Goal: Transaction & Acquisition: Purchase product/service

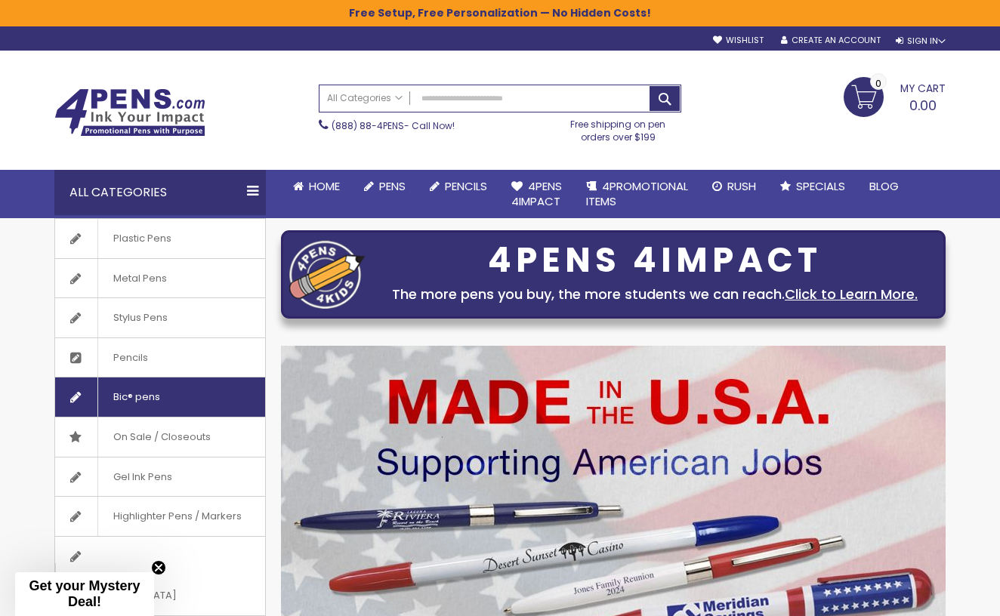
click at [169, 401] on span "Bic® pens" at bounding box center [136, 397] width 78 height 39
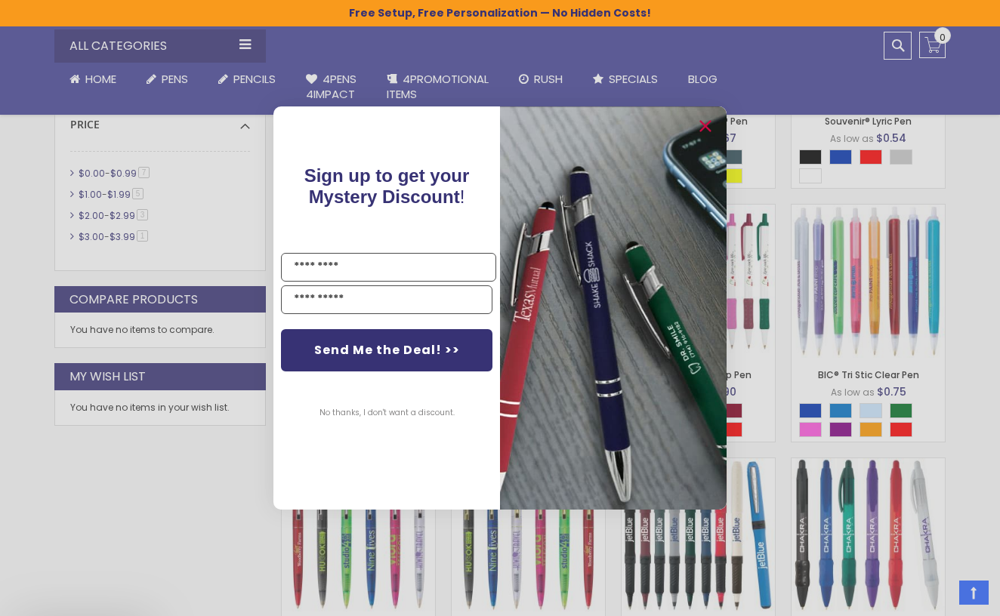
scroll to position [543, 0]
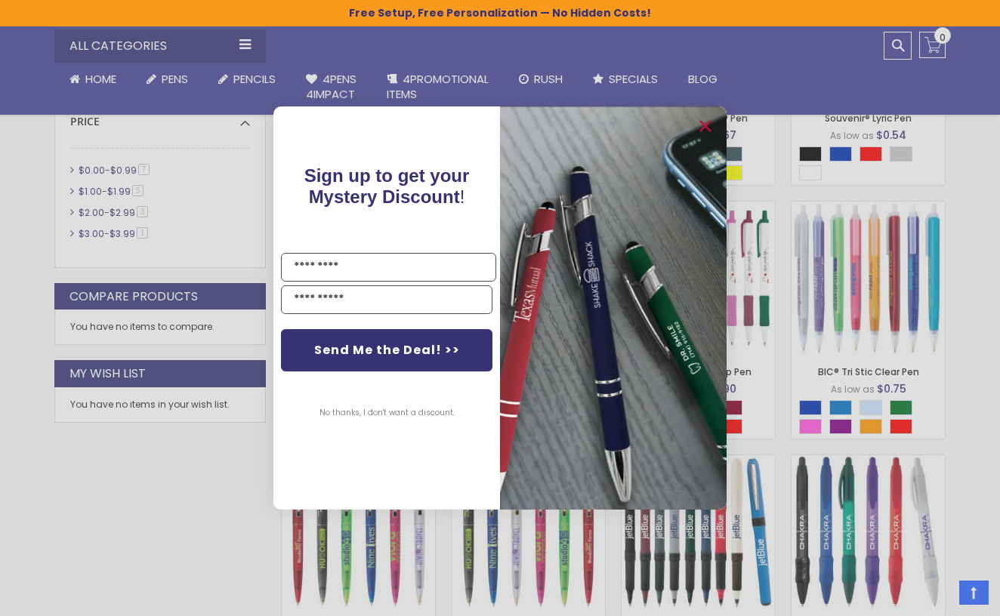
click at [977, 408] on div "Close dialog Sign up to get your Mystery Discount ! Name Email Send Me the Deal…" at bounding box center [500, 308] width 1000 height 616
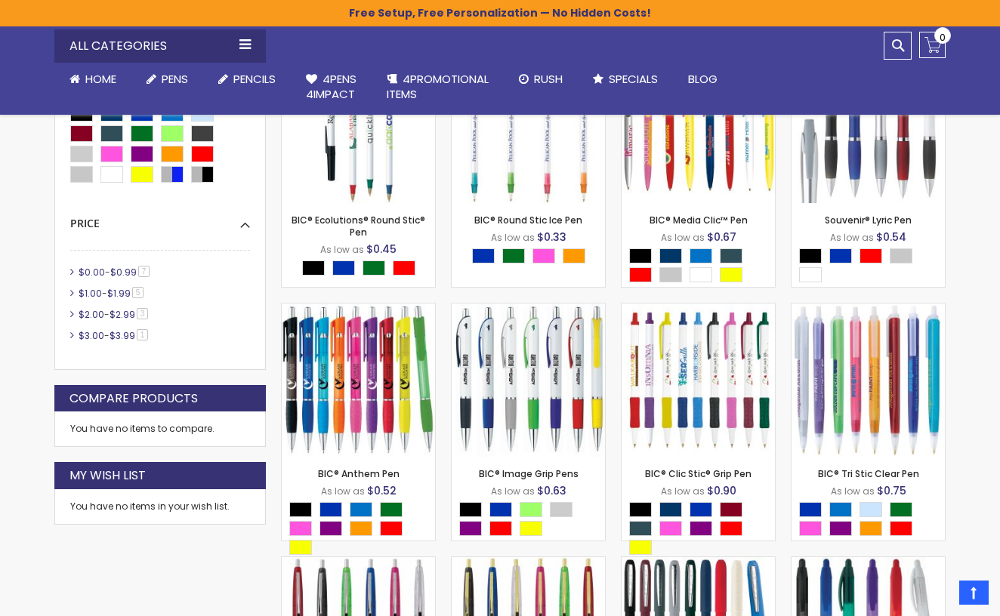
scroll to position [439, 0]
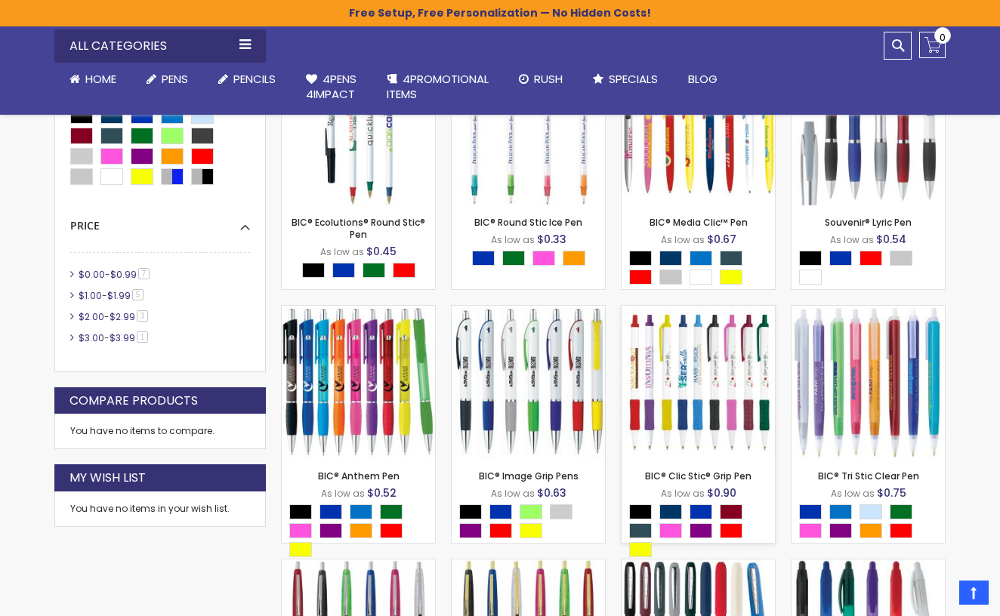
click at [701, 390] on img at bounding box center [698, 382] width 153 height 153
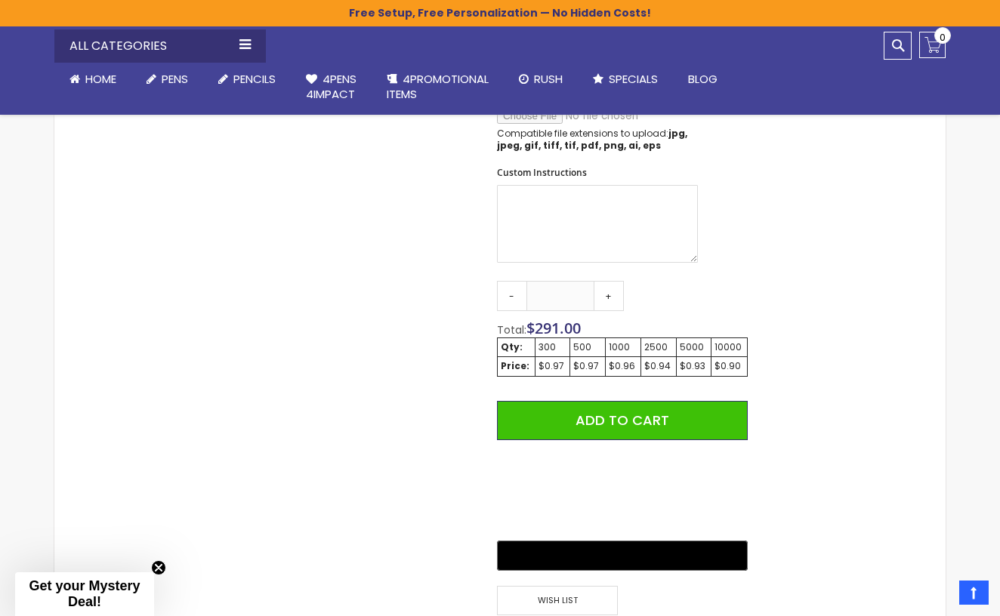
scroll to position [801, 0]
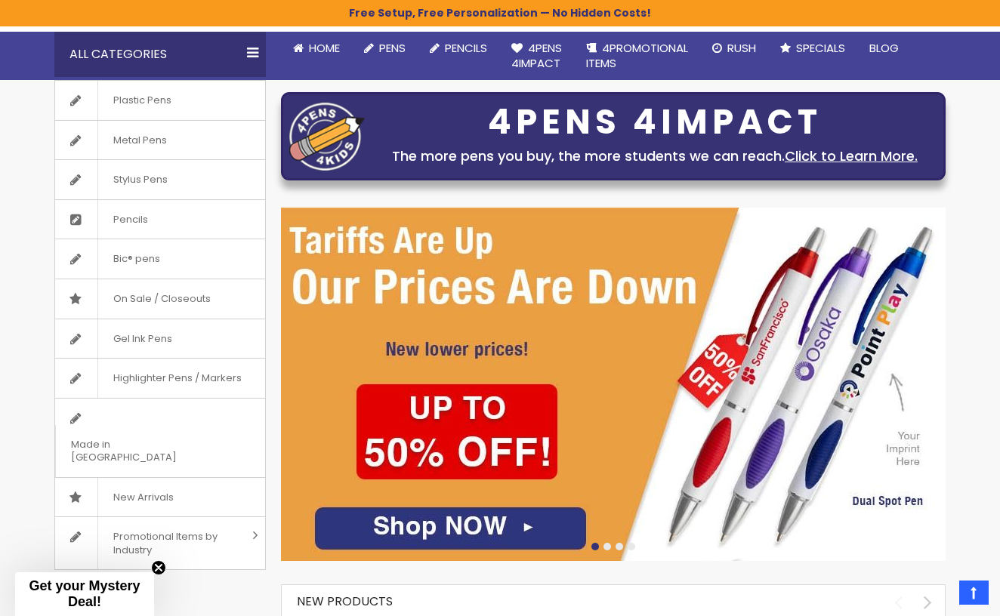
scroll to position [131, 0]
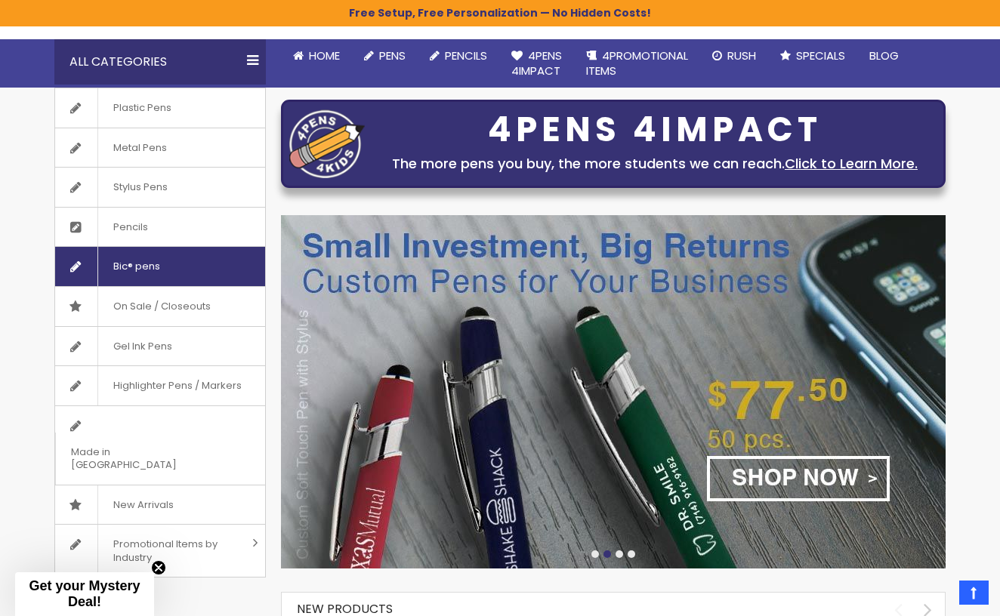
click at [136, 260] on span "Bic® pens" at bounding box center [136, 266] width 78 height 39
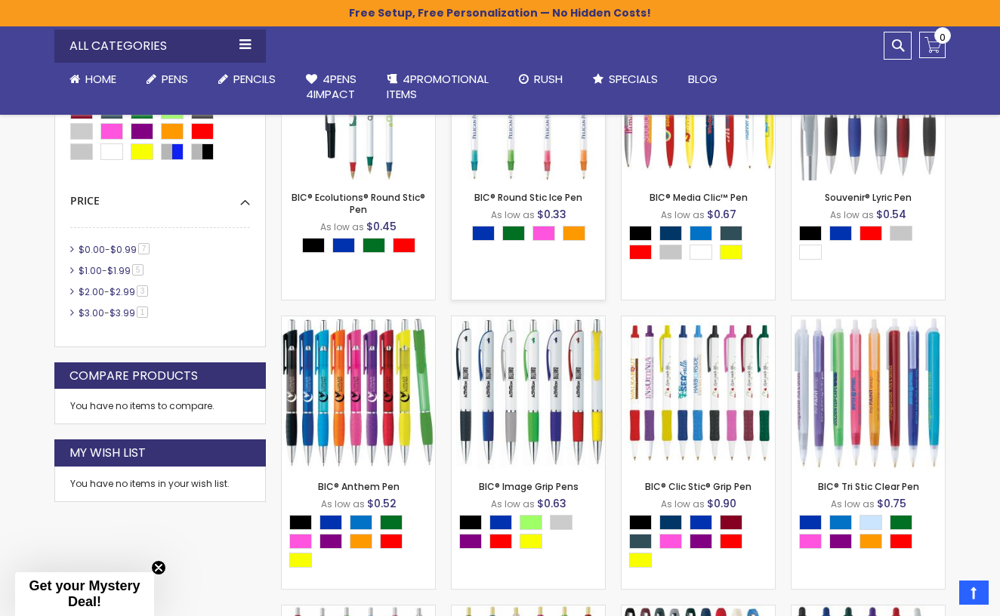
scroll to position [480, 0]
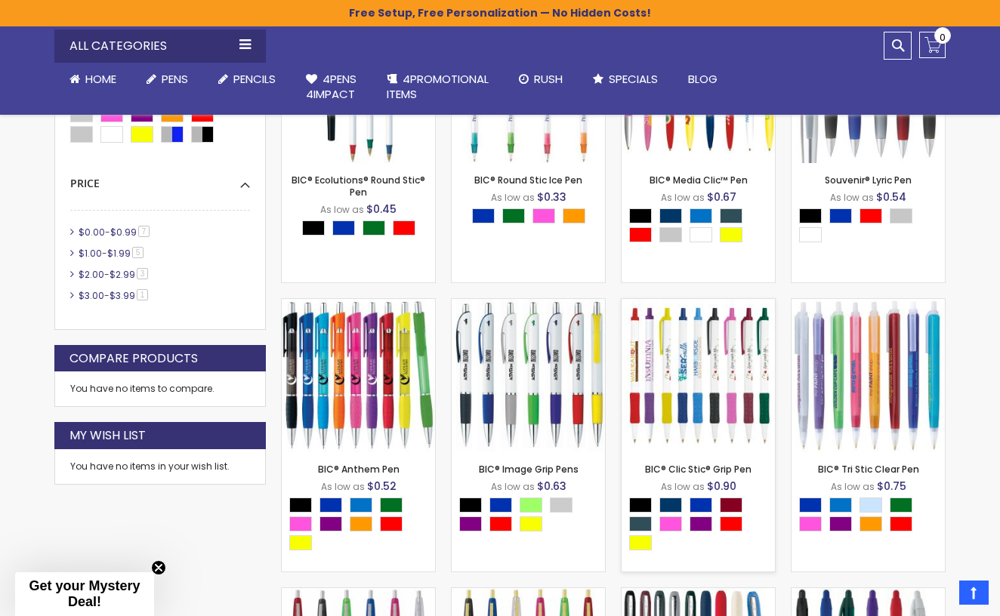
click at [711, 373] on img at bounding box center [698, 375] width 153 height 153
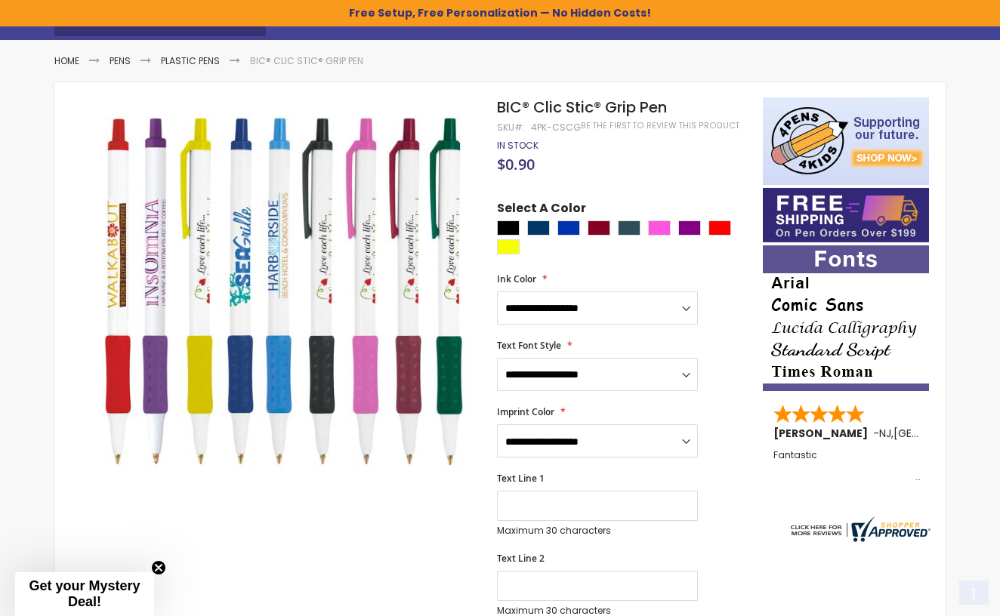
scroll to position [270, 0]
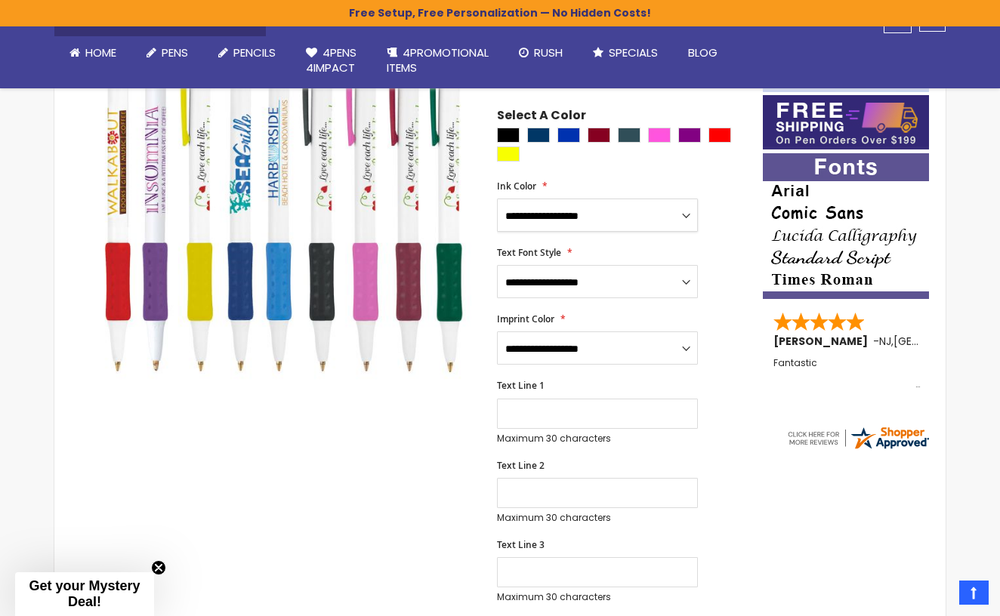
select select "*****"
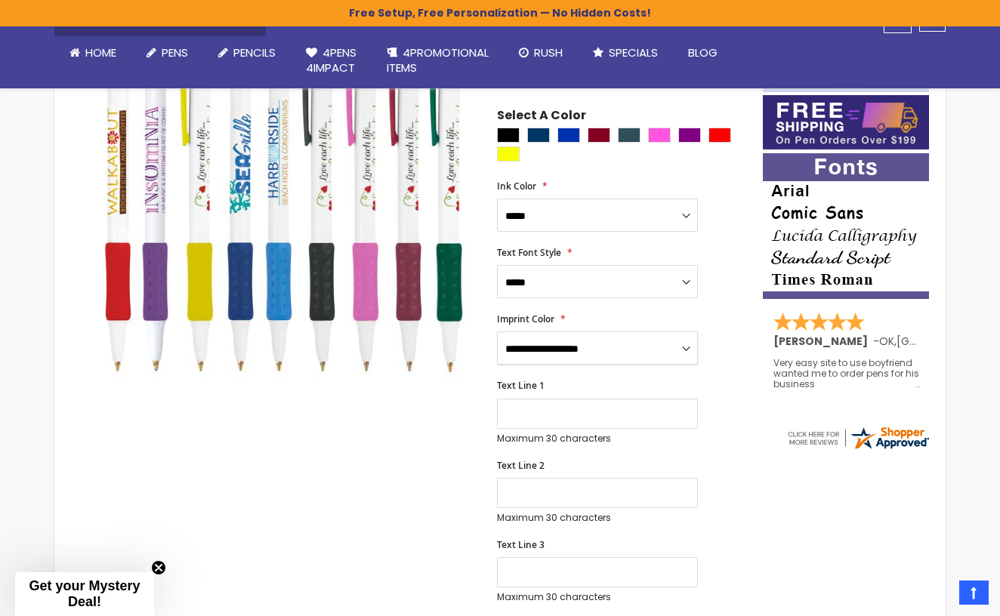
select select "*****"
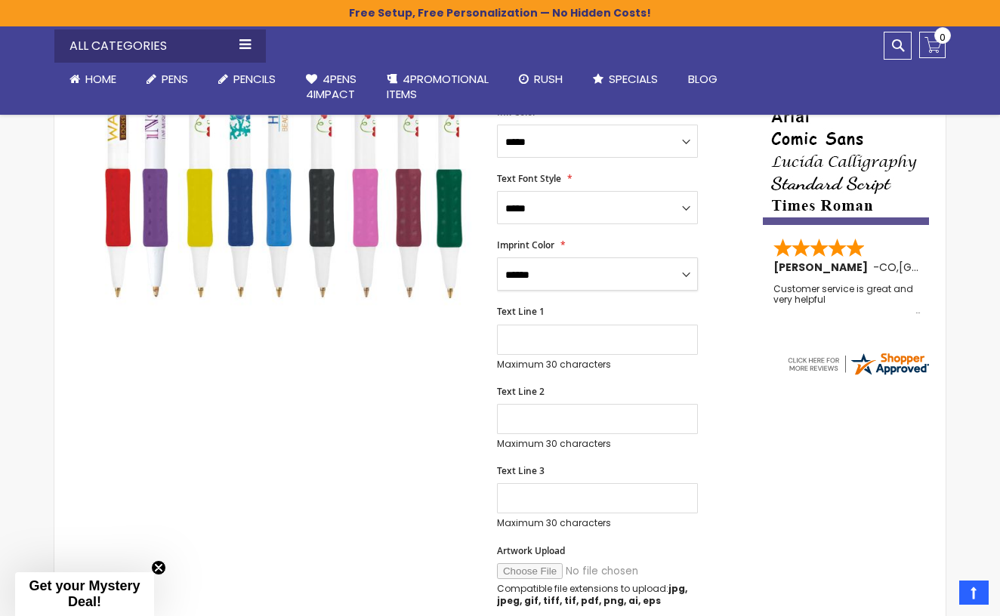
scroll to position [344, 0]
click at [602, 340] on input "Text Line 1" at bounding box center [597, 339] width 201 height 30
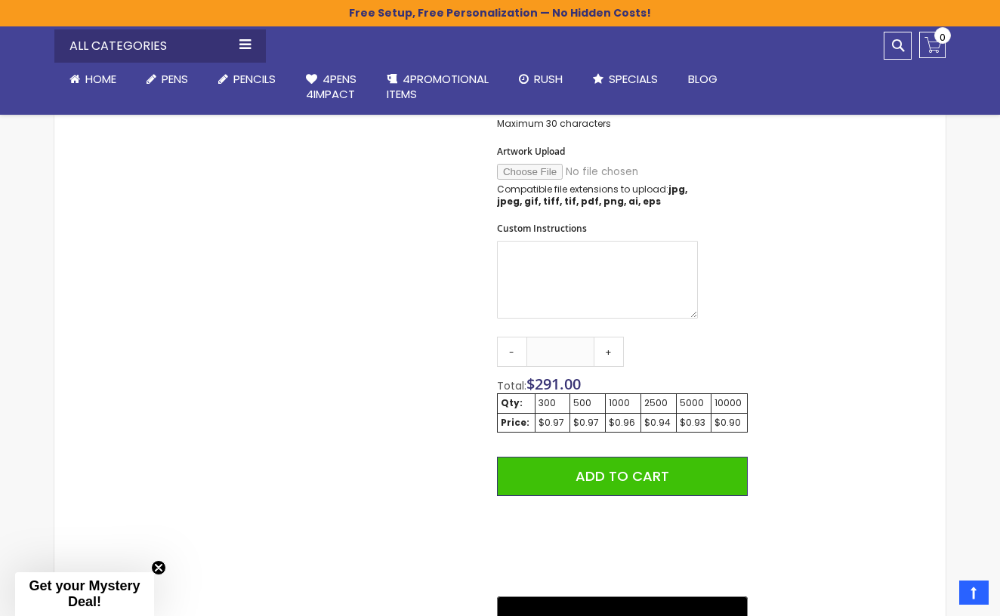
scroll to position [744, 0]
